Goal: Navigation & Orientation: Find specific page/section

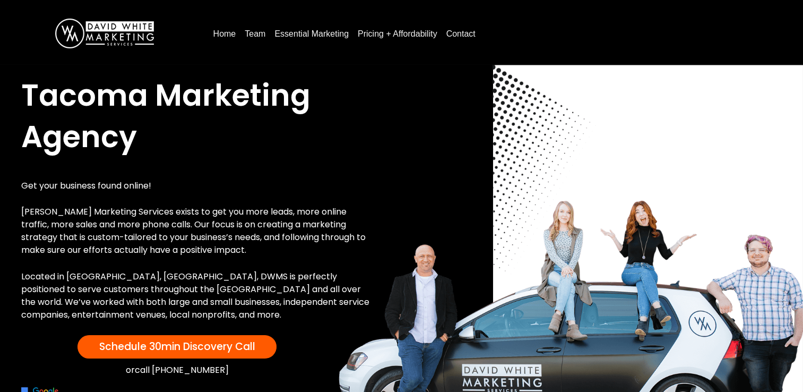
click at [376, 33] on link "Pricing + Affordability" at bounding box center [397, 33] width 88 height 17
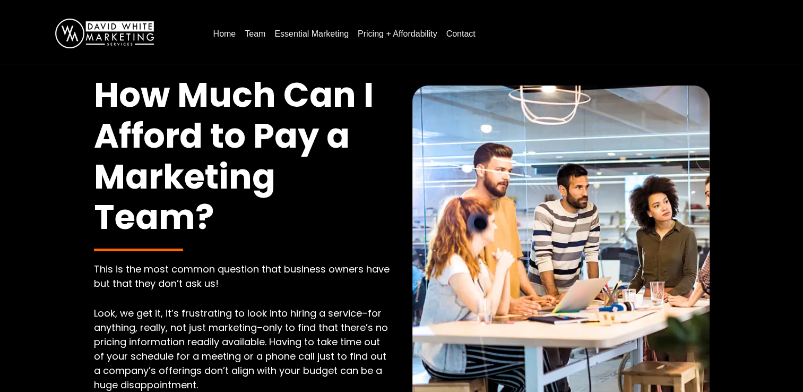
click at [397, 34] on link "Pricing + Affordability" at bounding box center [397, 33] width 88 height 17
click at [316, 33] on link "Essential Marketing" at bounding box center [311, 33] width 83 height 17
